Goal: Task Accomplishment & Management: Use online tool/utility

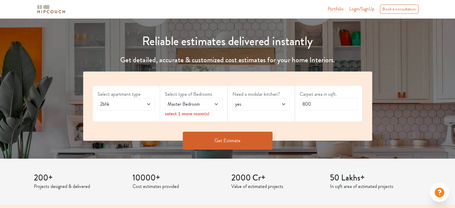
scroll to position [60, 0]
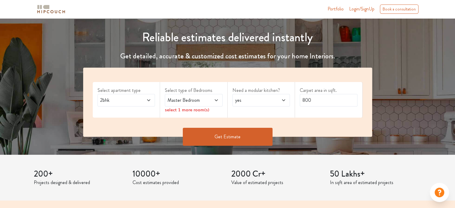
click at [146, 102] on icon at bounding box center [148, 100] width 5 height 5
click at [128, 99] on span "2bhk" at bounding box center [118, 100] width 39 height 7
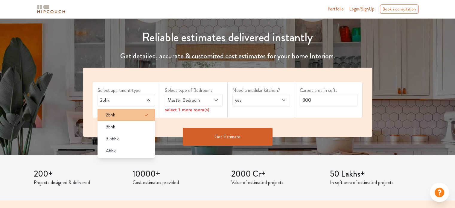
click at [143, 113] on icon at bounding box center [146, 114] width 7 height 7
click at [189, 101] on span "Master Bedroom" at bounding box center [185, 100] width 39 height 7
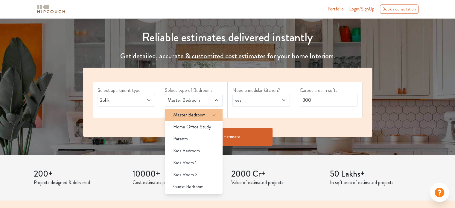
click at [189, 113] on span "Master Bedroom" at bounding box center [189, 114] width 32 height 7
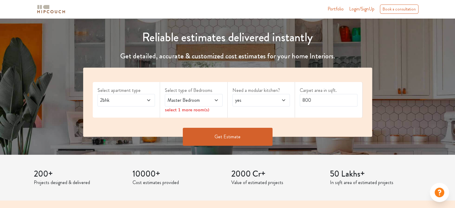
click at [255, 104] on div "yes" at bounding box center [261, 100] width 58 height 13
click at [247, 127] on div "no" at bounding box center [263, 126] width 54 height 7
click at [281, 103] on span at bounding box center [279, 100] width 13 height 7
click at [276, 95] on div "no" at bounding box center [261, 100] width 58 height 13
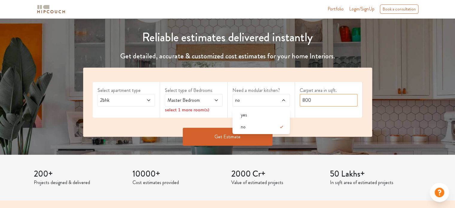
click at [326, 103] on input "800" at bounding box center [328, 100] width 58 height 13
drag, startPoint x: 323, startPoint y: 99, endPoint x: 290, endPoint y: 105, distance: 33.5
click at [290, 105] on div "Select apartment type 2bhk Select type of Bedrooms Master Bedroom select 1 more…" at bounding box center [227, 102] width 289 height 69
type input "825"
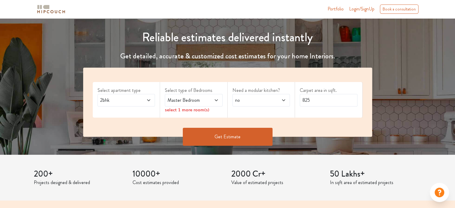
click at [312, 110] on div "Carpet area in sqft. 825" at bounding box center [329, 100] width 68 height 36
click at [192, 104] on div "Master Bedroom" at bounding box center [194, 100] width 58 height 13
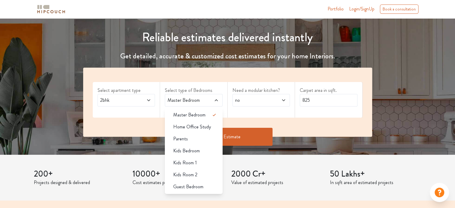
click at [194, 103] on span "Master Bedroom" at bounding box center [185, 100] width 39 height 7
click at [191, 183] on span "Guest Bedroom" at bounding box center [188, 186] width 30 height 7
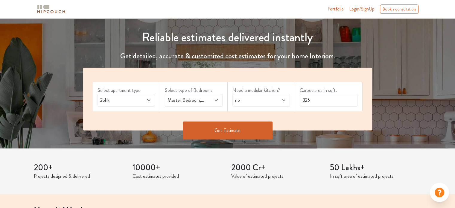
click at [212, 98] on span at bounding box center [211, 100] width 13 height 7
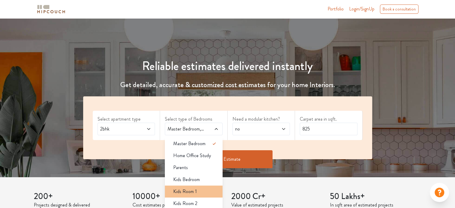
scroll to position [30, 0]
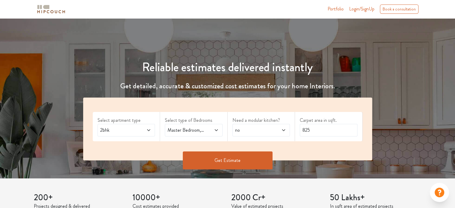
click at [262, 131] on span "no" at bounding box center [253, 129] width 39 height 7
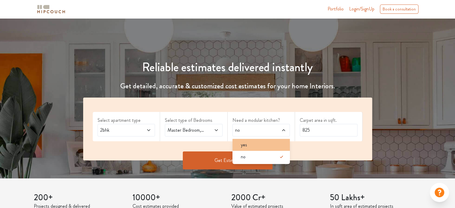
click at [250, 144] on div "yes" at bounding box center [263, 144] width 54 height 7
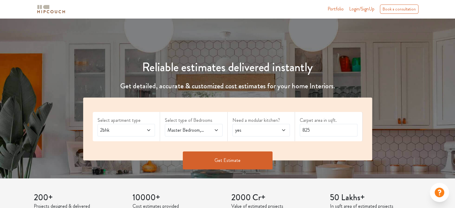
click at [236, 162] on button "Get Estimate" at bounding box center [228, 160] width 90 height 18
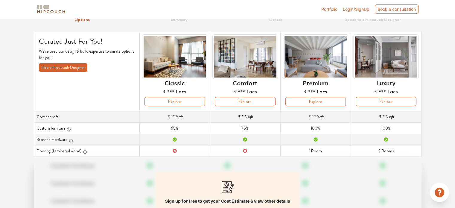
scroll to position [26, 0]
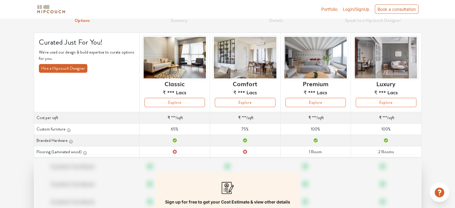
click at [302, 66] on img at bounding box center [315, 57] width 65 height 45
click at [315, 104] on button "Explore" at bounding box center [315, 102] width 60 height 9
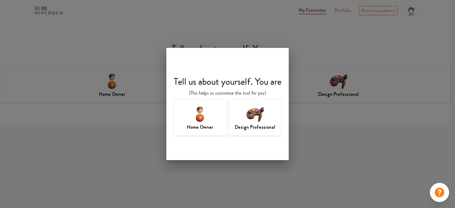
click at [255, 131] on div "Design Professional" at bounding box center [255, 117] width 53 height 37
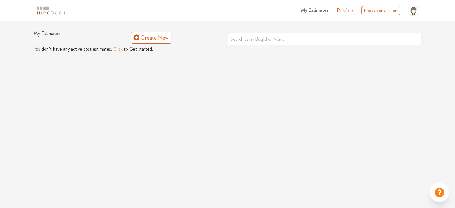
click at [113, 48] on button "Click" at bounding box center [117, 48] width 9 height 7
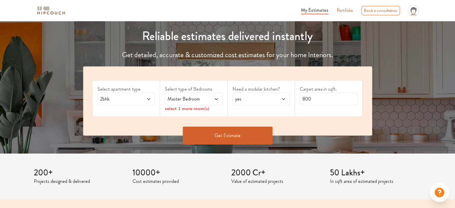
scroll to position [90, 0]
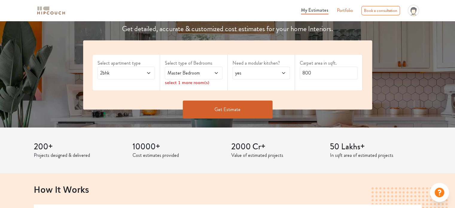
click at [208, 71] on span at bounding box center [211, 72] width 13 height 7
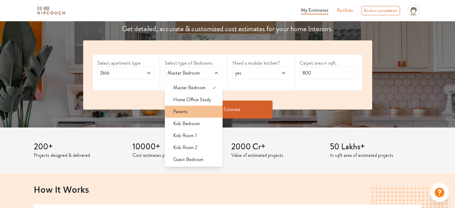
click at [192, 110] on div "Parents" at bounding box center [195, 111] width 54 height 7
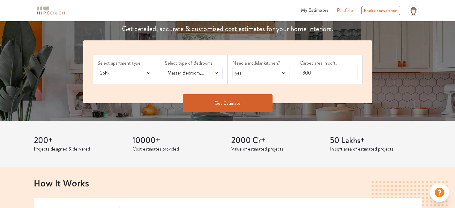
click at [263, 67] on div "yes" at bounding box center [261, 73] width 58 height 13
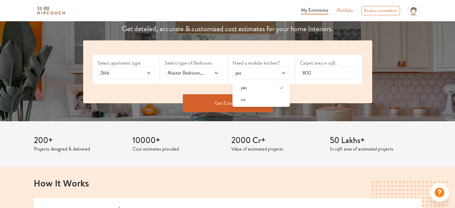
click at [261, 70] on span "yes" at bounding box center [253, 72] width 39 height 7
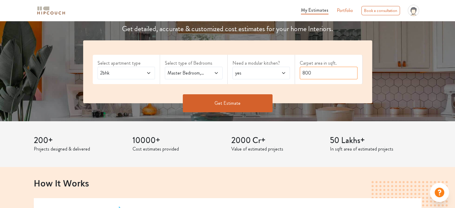
drag, startPoint x: 319, startPoint y: 77, endPoint x: 292, endPoint y: 82, distance: 27.8
click at [292, 82] on div "Select apartment type 2bhk Select type of Bedrooms Master Bedroom,Parents Need …" at bounding box center [227, 71] width 289 height 63
type input "850"
click at [247, 103] on button "Get Estimate" at bounding box center [228, 103] width 90 height 18
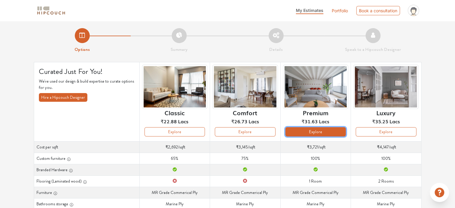
click at [323, 129] on button "Explore" at bounding box center [315, 131] width 60 height 9
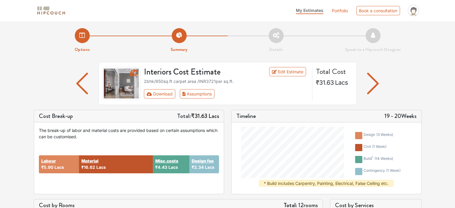
click at [375, 83] on img "button" at bounding box center [373, 84] width 12 height 22
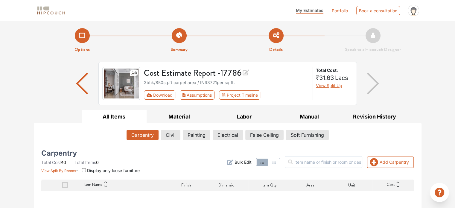
click at [79, 81] on img "button" at bounding box center [82, 84] width 12 height 22
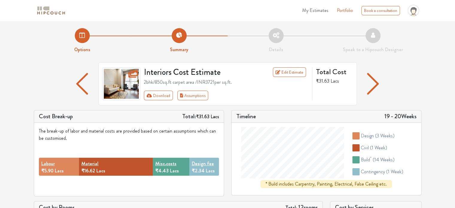
click at [82, 89] on img "button" at bounding box center [82, 84] width 12 height 22
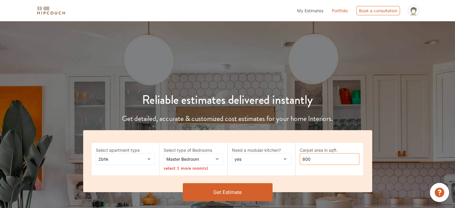
drag, startPoint x: 318, startPoint y: 157, endPoint x: 300, endPoint y: 166, distance: 19.8
click at [300, 166] on div "Carpet area in sqft. 800" at bounding box center [329, 159] width 68 height 33
click at [302, 178] on div "Select apartment type 2bhk Select type of Bedrooms Master Bedroom select 1 more…" at bounding box center [227, 161] width 289 height 62
click at [304, 171] on div "Carpet area in sqft. 850" at bounding box center [329, 159] width 68 height 33
drag, startPoint x: 320, startPoint y: 163, endPoint x: 296, endPoint y: 166, distance: 23.7
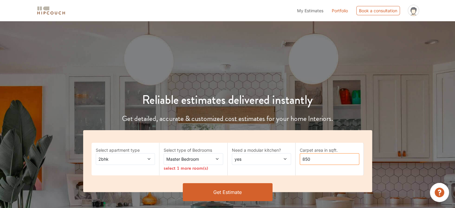
click at [296, 166] on div "Carpet area in sqft. 850" at bounding box center [329, 159] width 68 height 33
type input "825"
click at [239, 187] on button "Get Estimate" at bounding box center [228, 192] width 90 height 18
click at [193, 161] on span "Master Bedroom" at bounding box center [185, 159] width 40 height 6
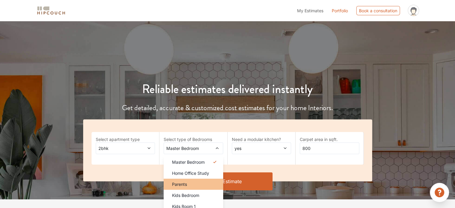
scroll to position [30, 0]
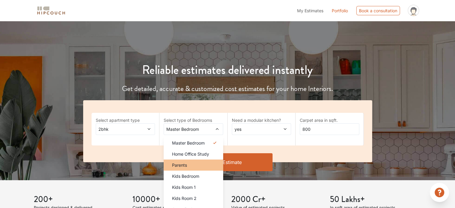
click at [183, 168] on li "Parents" at bounding box center [192, 164] width 59 height 11
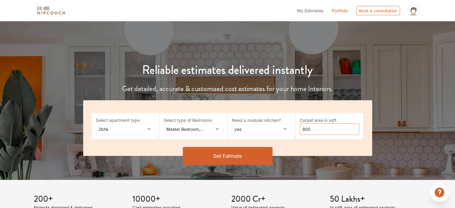
drag, startPoint x: 311, startPoint y: 129, endPoint x: 304, endPoint y: 130, distance: 7.2
click at [305, 130] on input "800" at bounding box center [328, 129] width 59 height 12
type input "825"
click at [230, 160] on button "Get Estimate" at bounding box center [228, 156] width 90 height 18
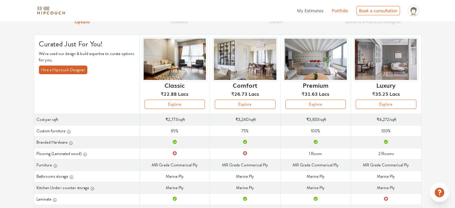
scroll to position [30, 0]
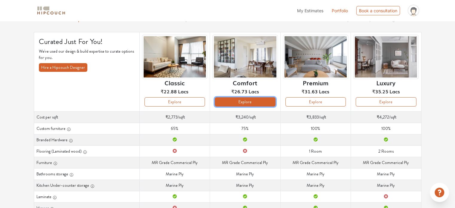
click at [230, 100] on button "Explore" at bounding box center [245, 101] width 60 height 9
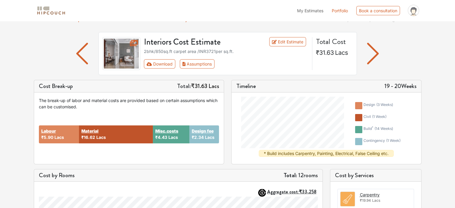
click at [131, 52] on img at bounding box center [121, 53] width 38 height 33
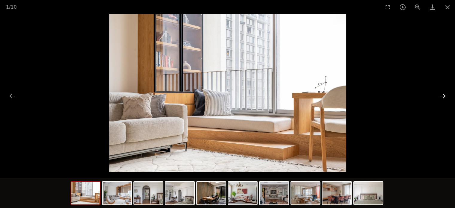
click at [442, 96] on button "Next slide" at bounding box center [442, 96] width 13 height 12
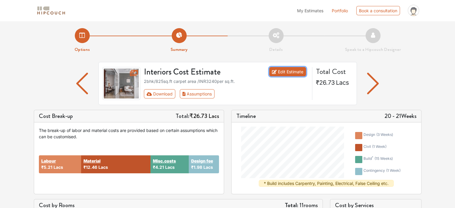
click at [296, 70] on link "Edit Estimate" at bounding box center [287, 71] width 37 height 9
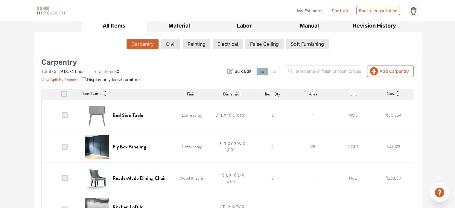
scroll to position [136, 0]
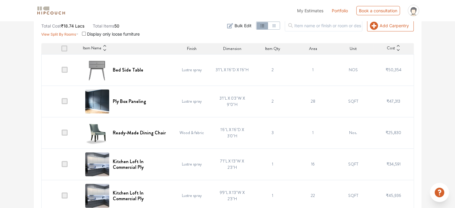
click at [190, 67] on td "Lustre spray" at bounding box center [192, 69] width 40 height 31
click at [187, 47] on span "Finish" at bounding box center [192, 48] width 10 height 6
click at [65, 69] on span at bounding box center [65, 70] width 6 height 6
click at [62, 71] on input "checkbox" at bounding box center [62, 71] width 0 height 0
click at [65, 69] on span at bounding box center [65, 70] width 6 height 6
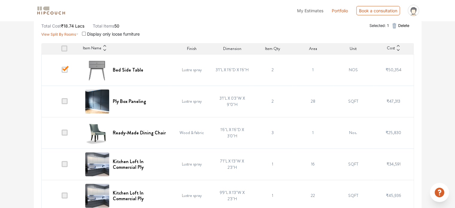
click at [62, 71] on input "checkbox" at bounding box center [62, 71] width 0 height 0
click at [65, 69] on span at bounding box center [65, 70] width 6 height 6
click at [62, 71] on input "checkbox" at bounding box center [62, 71] width 0 height 0
click at [65, 69] on span at bounding box center [65, 70] width 6 height 6
click at [62, 71] on input "checkbox" at bounding box center [62, 71] width 0 height 0
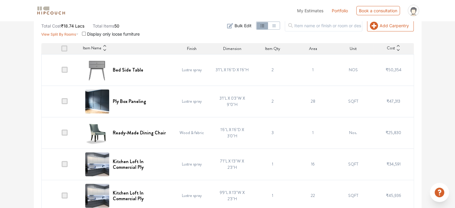
click at [65, 69] on span at bounding box center [65, 70] width 6 height 6
click at [62, 71] on input "checkbox" at bounding box center [62, 71] width 0 height 0
click at [65, 69] on span at bounding box center [65, 70] width 6 height 6
click at [62, 71] on input "checkbox" at bounding box center [62, 71] width 0 height 0
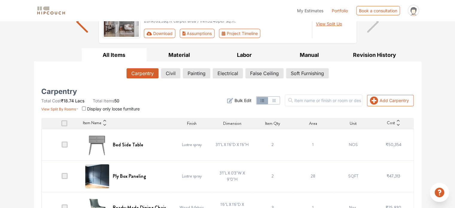
scroll to position [60, 0]
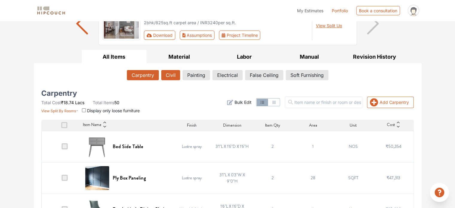
click at [169, 76] on button "Civil" at bounding box center [170, 75] width 19 height 10
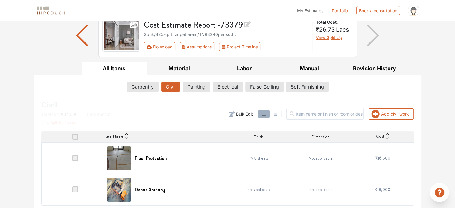
scroll to position [50, 0]
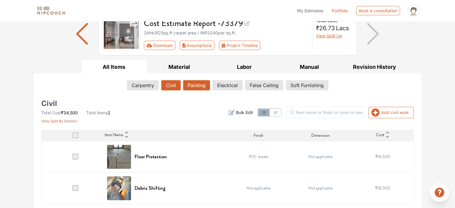
click at [186, 85] on button "Painting" at bounding box center [196, 85] width 27 height 10
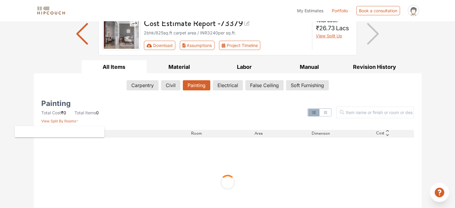
click at [76, 120] on icon "button" at bounding box center [77, 119] width 3 height 7
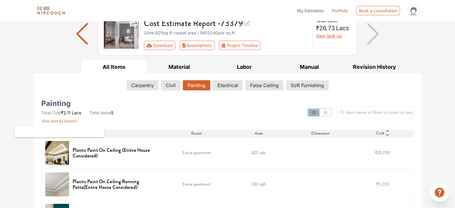
click at [77, 120] on icon "button" at bounding box center [77, 120] width 2 height 1
click at [74, 120] on span "View Split By Rooms" at bounding box center [58, 121] width 35 height 4
click at [68, 120] on span "View Split By Rooms" at bounding box center [58, 121] width 35 height 4
click at [94, 120] on div "Painting Total Cost ₹2.11 Lacs Total Items 5 View Split By Rooms" at bounding box center [100, 112] width 119 height 23
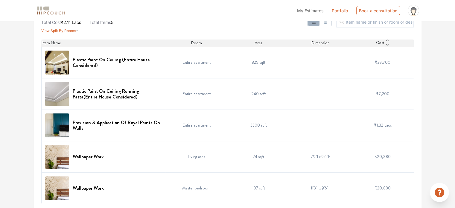
scroll to position [0, 0]
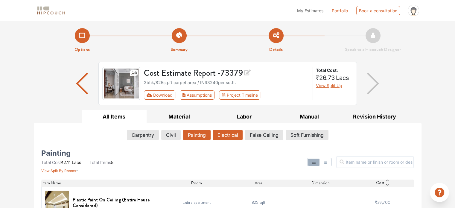
click at [229, 132] on button "Electrical" at bounding box center [228, 135] width 30 height 10
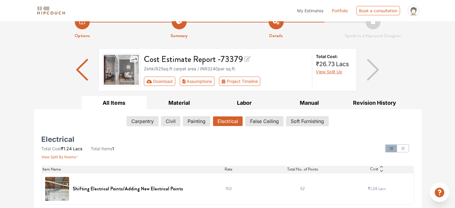
scroll to position [14, 0]
click at [227, 187] on td "150" at bounding box center [228, 187] width 74 height 31
click at [303, 187] on td "62" at bounding box center [302, 187] width 74 height 31
click at [381, 170] on icon at bounding box center [381, 170] width 4 height 4
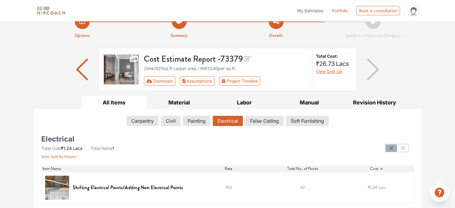
scroll to position [13, 0]
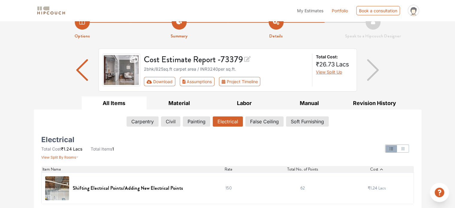
click at [381, 170] on icon at bounding box center [381, 169] width 4 height 4
click at [407, 148] on button "button" at bounding box center [402, 148] width 11 height 7
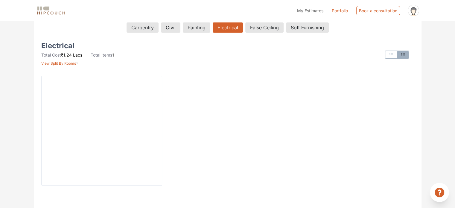
scroll to position [94, 0]
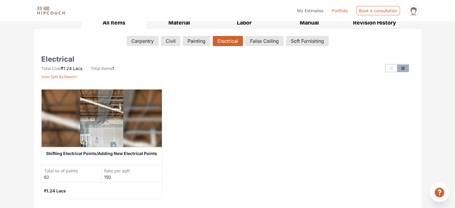
click at [388, 68] on icon "button" at bounding box center [390, 68] width 5 height 5
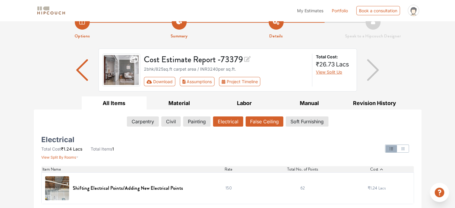
click at [265, 121] on button "False Ceiling" at bounding box center [264, 121] width 38 height 10
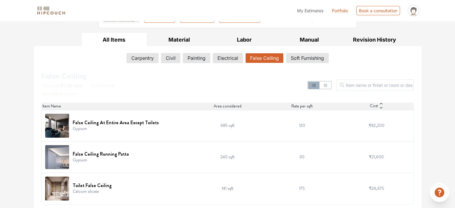
scroll to position [77, 0]
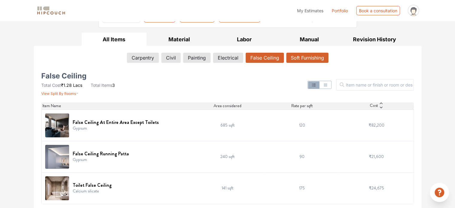
click at [299, 60] on button "Soft Furnishing" at bounding box center [307, 58] width 42 height 10
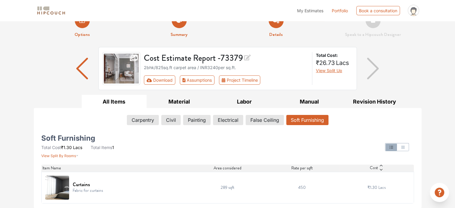
scroll to position [14, 0]
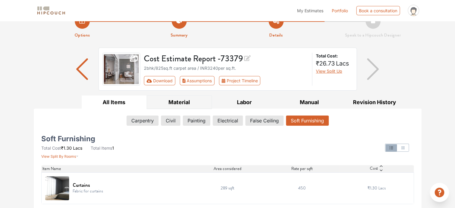
click at [163, 100] on button "Material" at bounding box center [178, 101] width 65 height 13
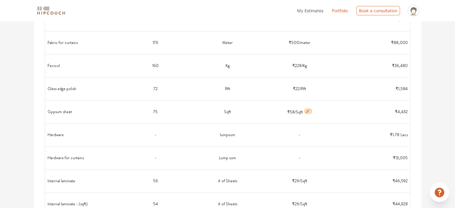
scroll to position [564, 0]
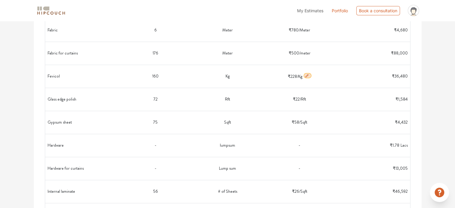
click at [306, 74] on icon "button" at bounding box center [306, 75] width 3 height 3
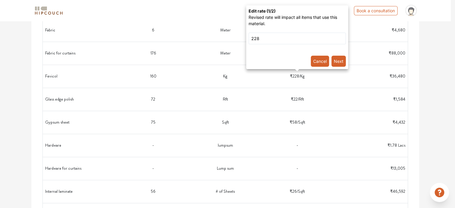
drag, startPoint x: 336, startPoint y: 75, endPoint x: 325, endPoint y: 65, distance: 14.4
click at [335, 75] on div at bounding box center [227, 104] width 455 height 208
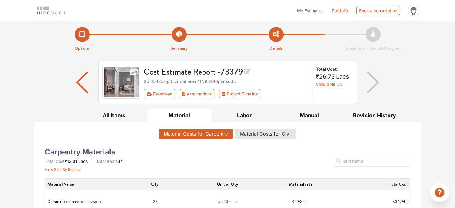
scroll to position [0, 0]
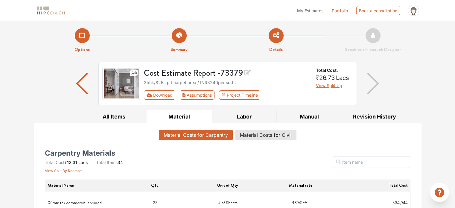
click at [239, 118] on button "Labor" at bounding box center [244, 116] width 65 height 13
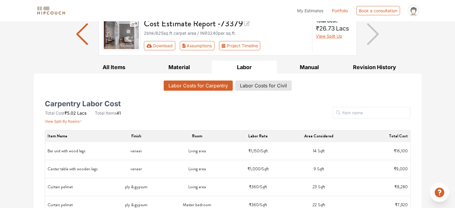
scroll to position [60, 0]
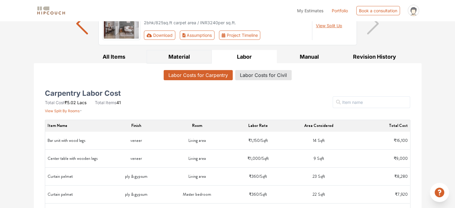
click at [182, 61] on button "Material" at bounding box center [178, 56] width 65 height 13
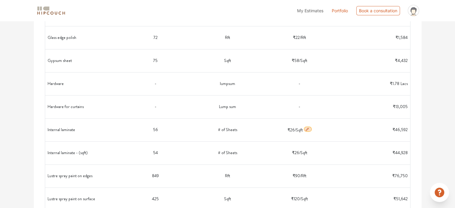
scroll to position [623, 0]
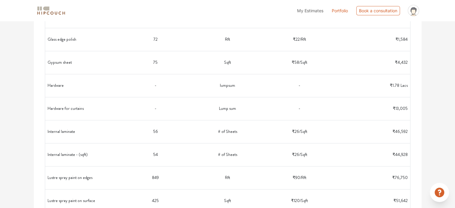
click at [228, 85] on td "lumpsum" at bounding box center [227, 86] width 72 height 18
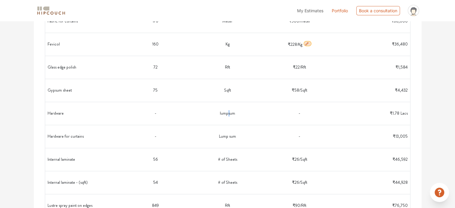
scroll to position [594, 0]
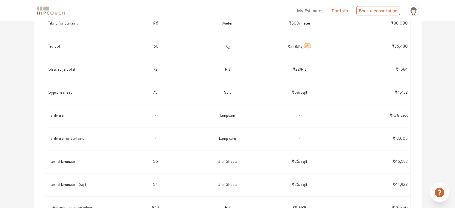
click at [189, 114] on td "-" at bounding box center [155, 115] width 72 height 18
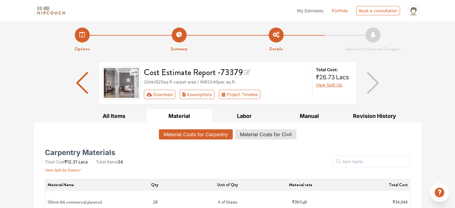
scroll to position [0, 0]
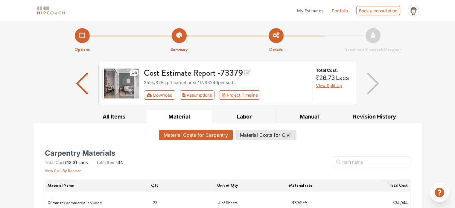
click at [238, 113] on button "Labor" at bounding box center [244, 116] width 65 height 13
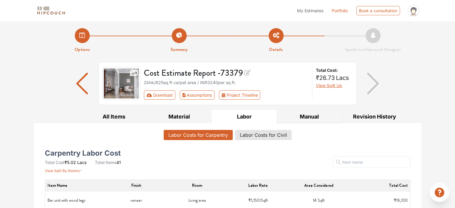
click at [296, 112] on button "Manual" at bounding box center [308, 116] width 65 height 13
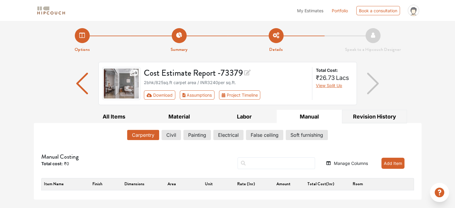
click at [362, 114] on button "Revision History" at bounding box center [374, 116] width 65 height 13
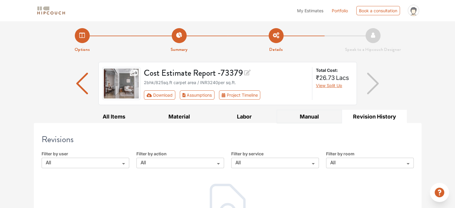
click at [317, 117] on button "Manual" at bounding box center [308, 116] width 65 height 13
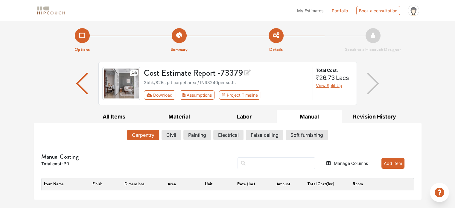
click at [388, 160] on button "Add Item" at bounding box center [392, 162] width 23 height 11
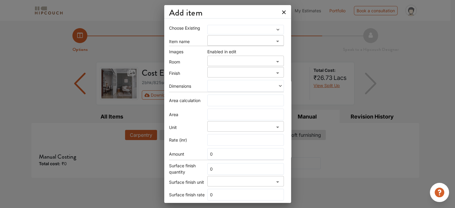
click at [225, 32] on div at bounding box center [245, 30] width 77 height 10
click at [226, 32] on div at bounding box center [245, 30] width 77 height 10
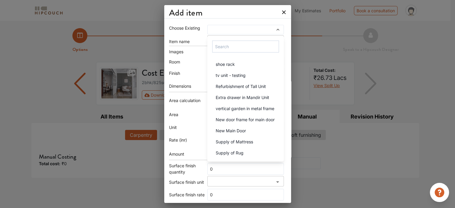
click at [224, 29] on span at bounding box center [235, 29] width 53 height 4
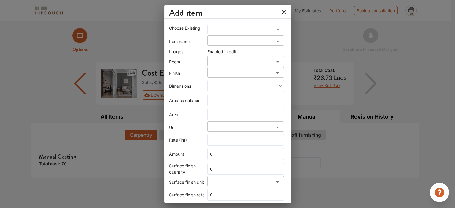
drag, startPoint x: 196, startPoint y: 38, endPoint x: 195, endPoint y: 35, distance: 3.3
click at [196, 38] on div "Item name" at bounding box center [188, 41] width 38 height 6
click at [239, 34] on div at bounding box center [245, 30] width 77 height 10
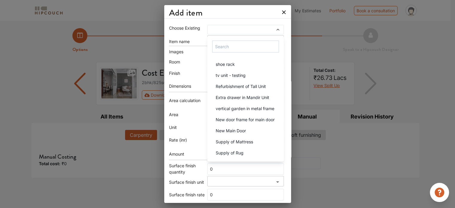
click at [238, 30] on span at bounding box center [235, 29] width 53 height 4
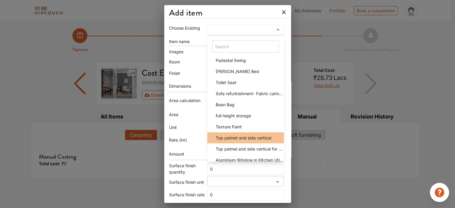
scroll to position [1016, 0]
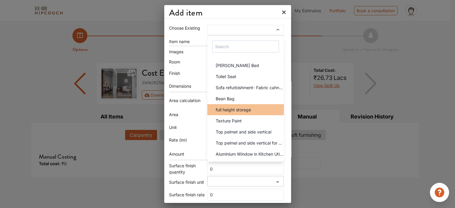
click at [220, 106] on span "full height storage" at bounding box center [232, 109] width 35 height 6
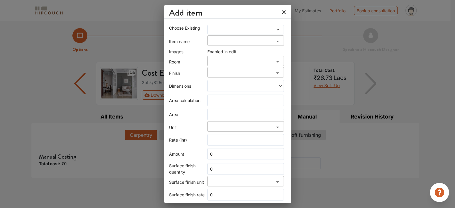
click at [279, 10] on icon at bounding box center [284, 12] width 10 height 10
